Goal: Task Accomplishment & Management: Complete application form

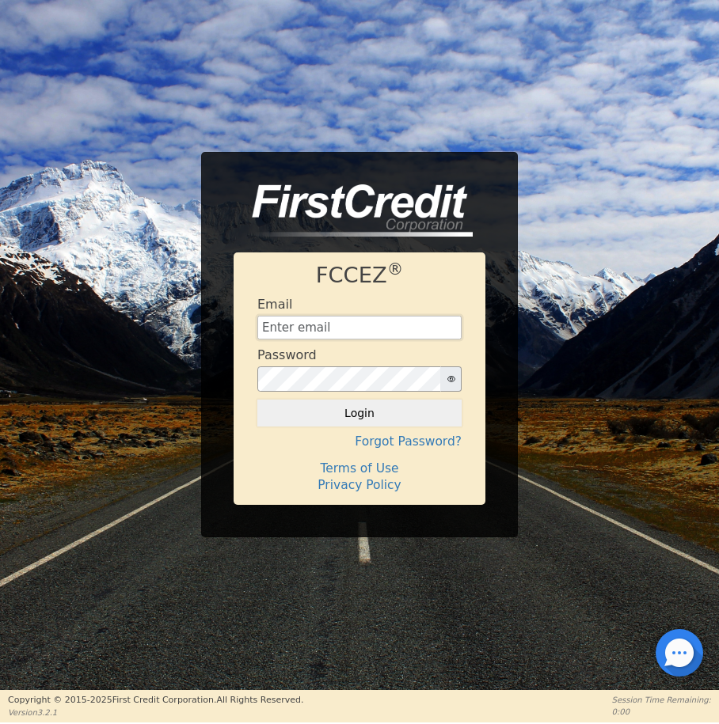
type input "[EMAIL_ADDRESS][DOMAIN_NAME]"
click at [319, 416] on button "Login" at bounding box center [359, 413] width 204 height 27
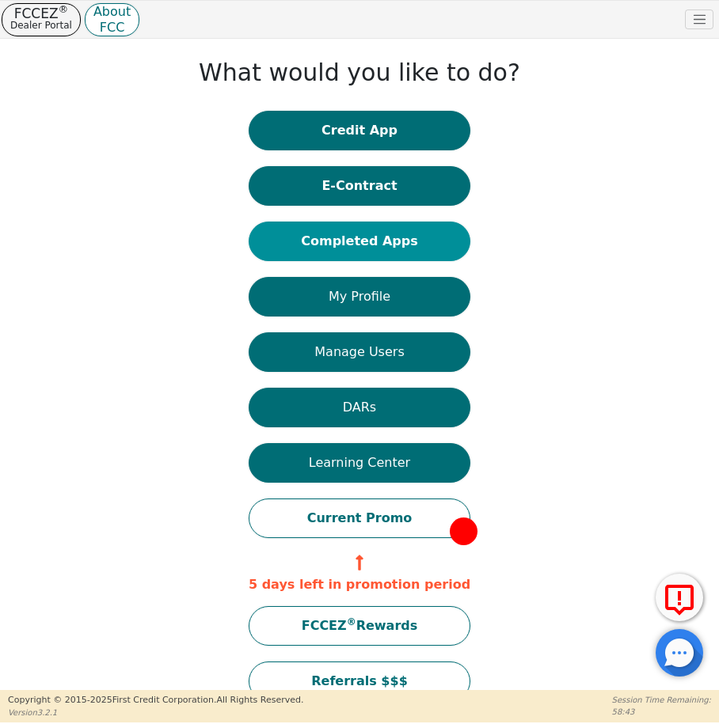
click at [372, 252] on button "Completed Apps" at bounding box center [360, 242] width 222 height 40
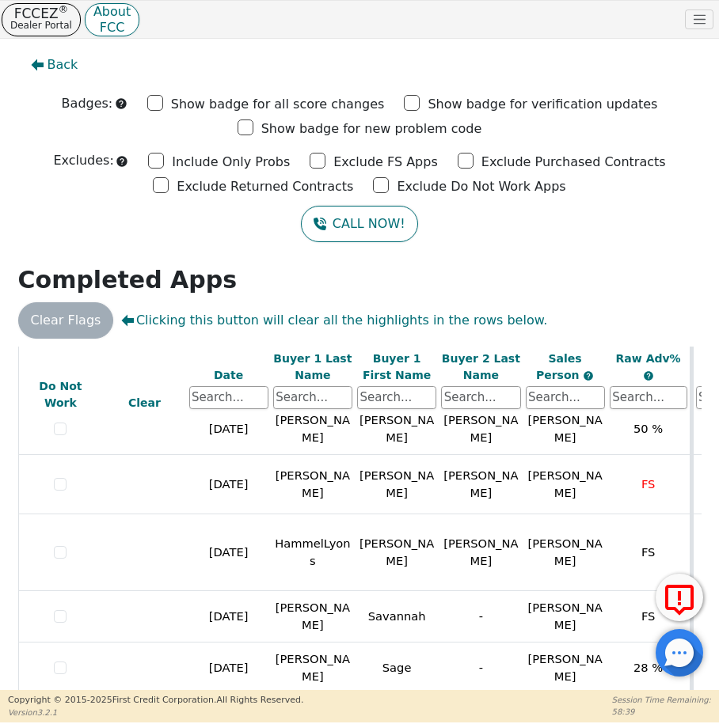
scroll to position [158, 0]
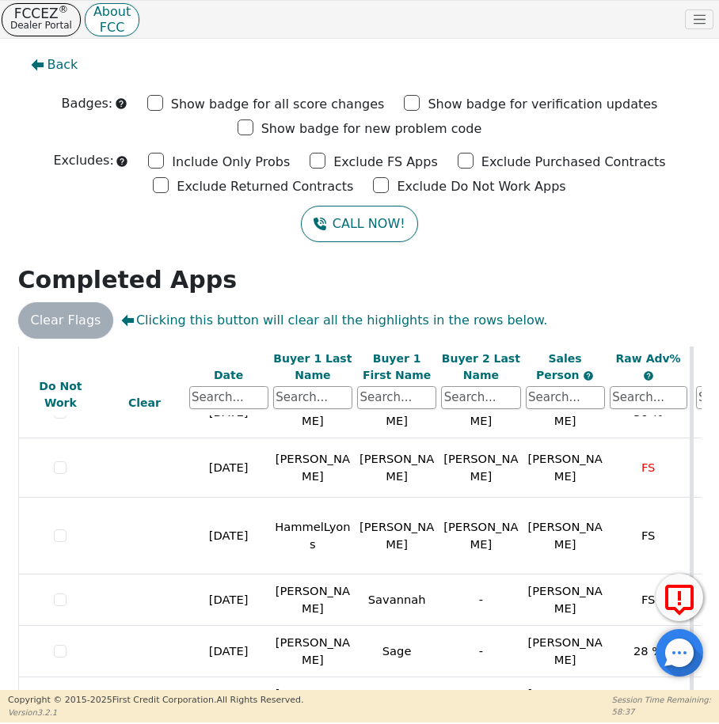
click at [232, 373] on div "Date" at bounding box center [228, 375] width 79 height 17
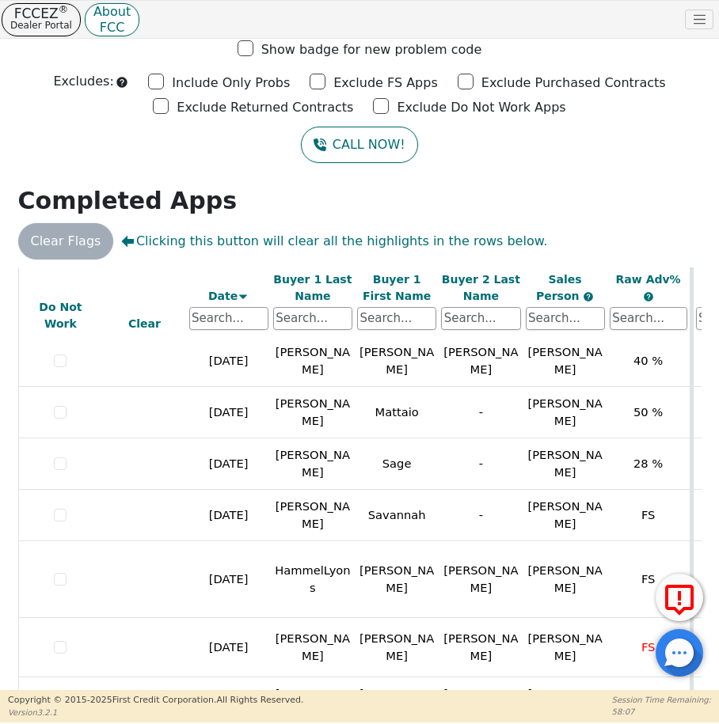
scroll to position [0, 0]
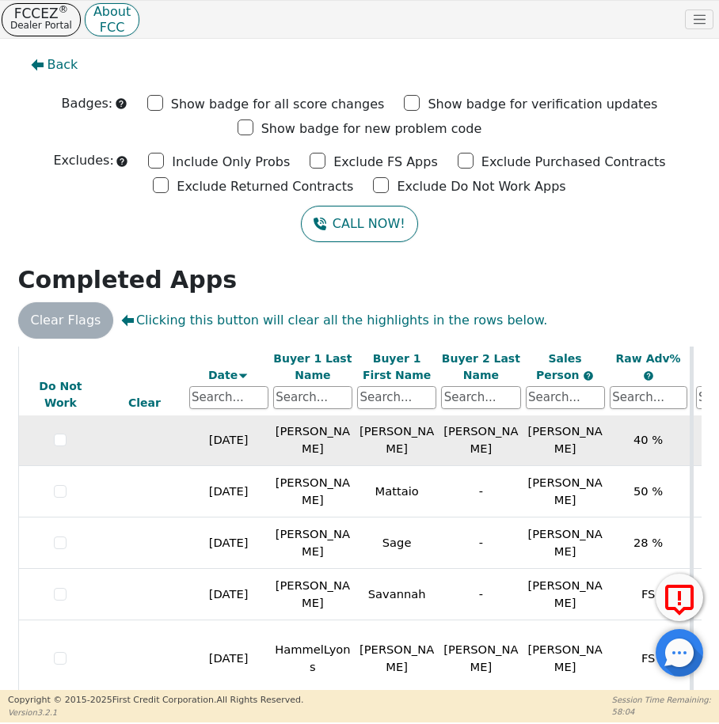
click at [567, 451] on span "[PERSON_NAME]" at bounding box center [565, 439] width 74 height 31
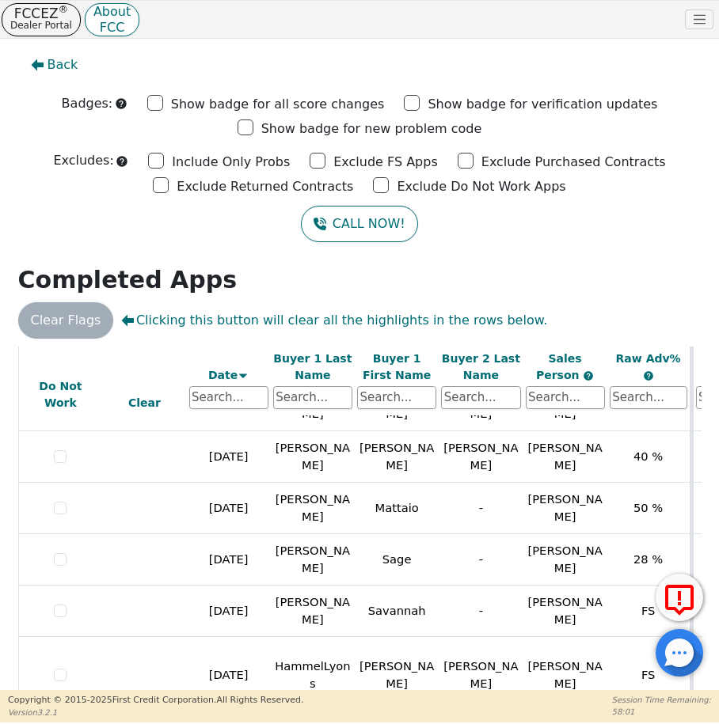
scroll to position [95, 0]
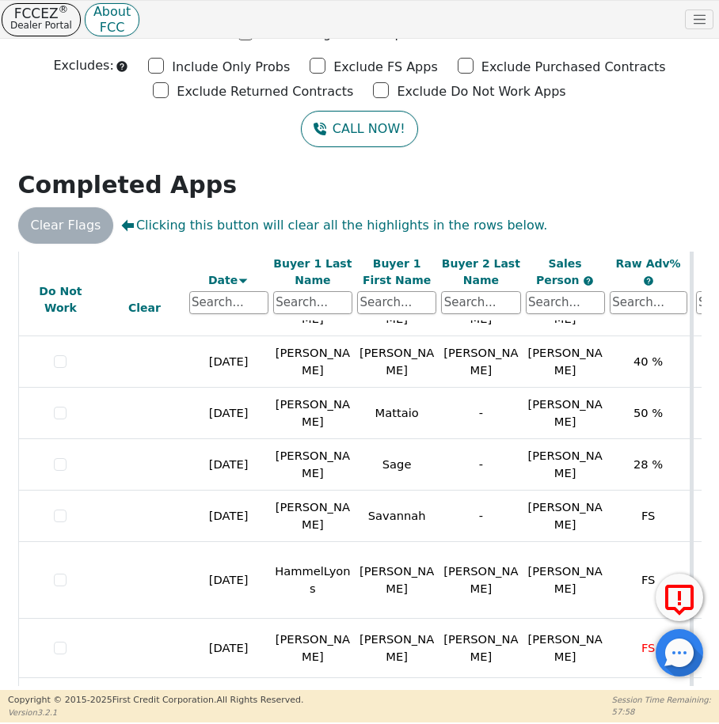
click at [234, 681] on td "[DATE]" at bounding box center [229, 703] width 84 height 51
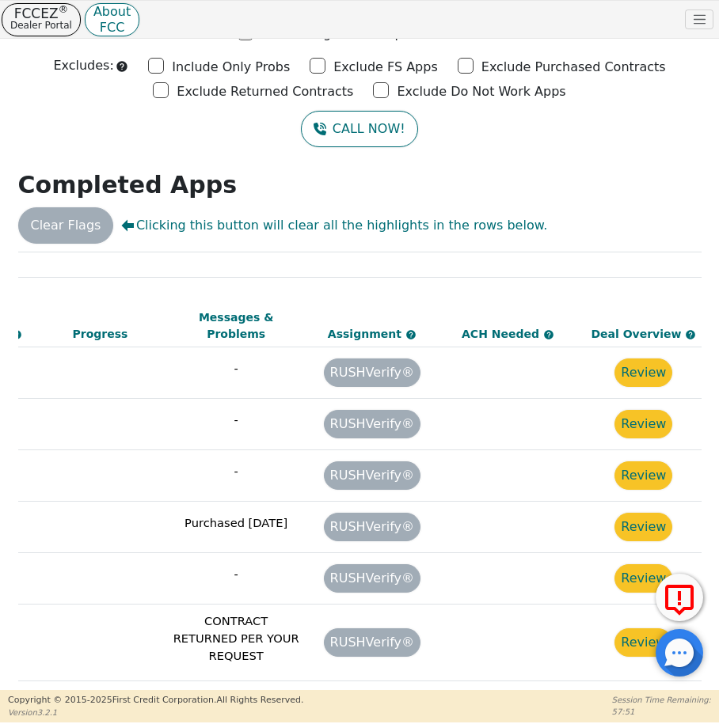
scroll to position [0, 1050]
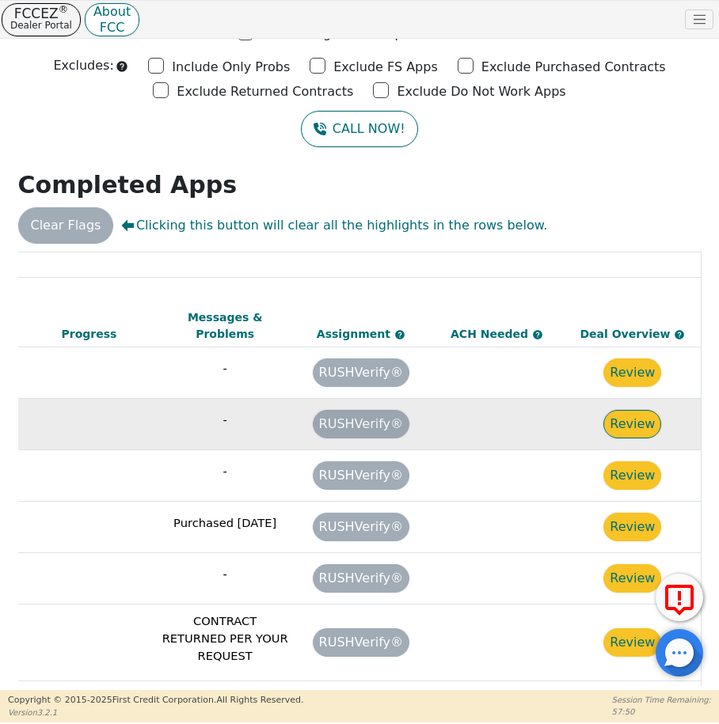
click at [631, 414] on button "Review" at bounding box center [632, 424] width 58 height 28
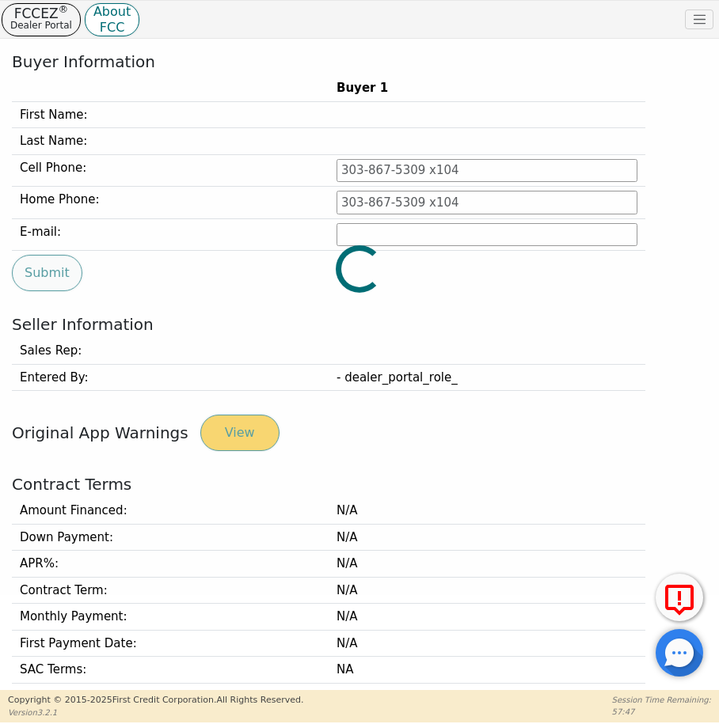
type input "[PHONE_NUMBER]"
type input "[EMAIL_ADDRESS][DOMAIN_NAME]"
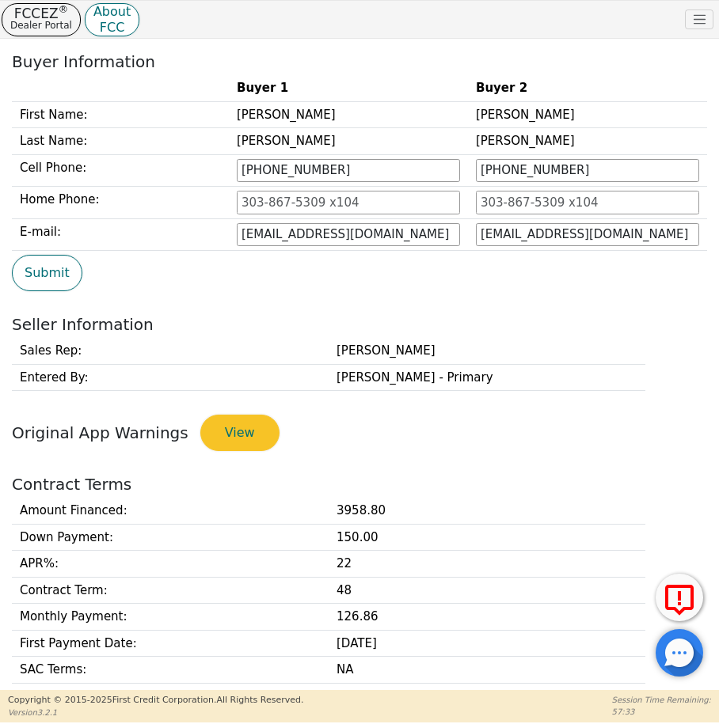
click at [568, 275] on div "Submit" at bounding box center [359, 273] width 707 height 36
drag, startPoint x: 629, startPoint y: 232, endPoint x: 463, endPoint y: 255, distance: 167.0
click at [463, 255] on div "Buyer 1 Buyer 2 First Name: [PERSON_NAME] Last Name: [PERSON_NAME] [PERSON_NAME…" at bounding box center [359, 183] width 707 height 216
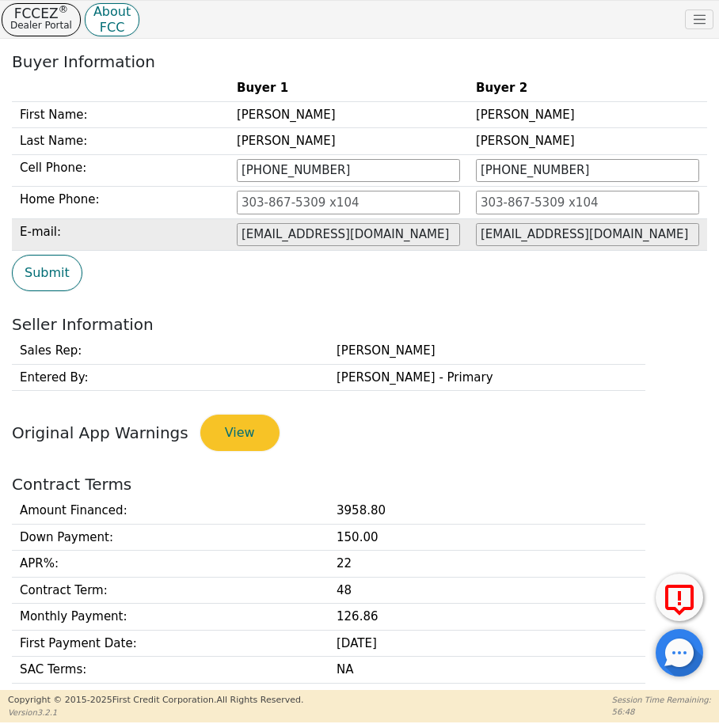
click at [632, 246] on td "[EMAIL_ADDRESS][DOMAIN_NAME]" at bounding box center [587, 234] width 239 height 32
drag, startPoint x: 641, startPoint y: 232, endPoint x: 441, endPoint y: 220, distance: 200.6
click at [441, 220] on tr "E-mail: [EMAIL_ADDRESS][DOMAIN_NAME] [EMAIL_ADDRESS][DOMAIN_NAME]" at bounding box center [359, 234] width 695 height 32
